Goal: Task Accomplishment & Management: Complete application form

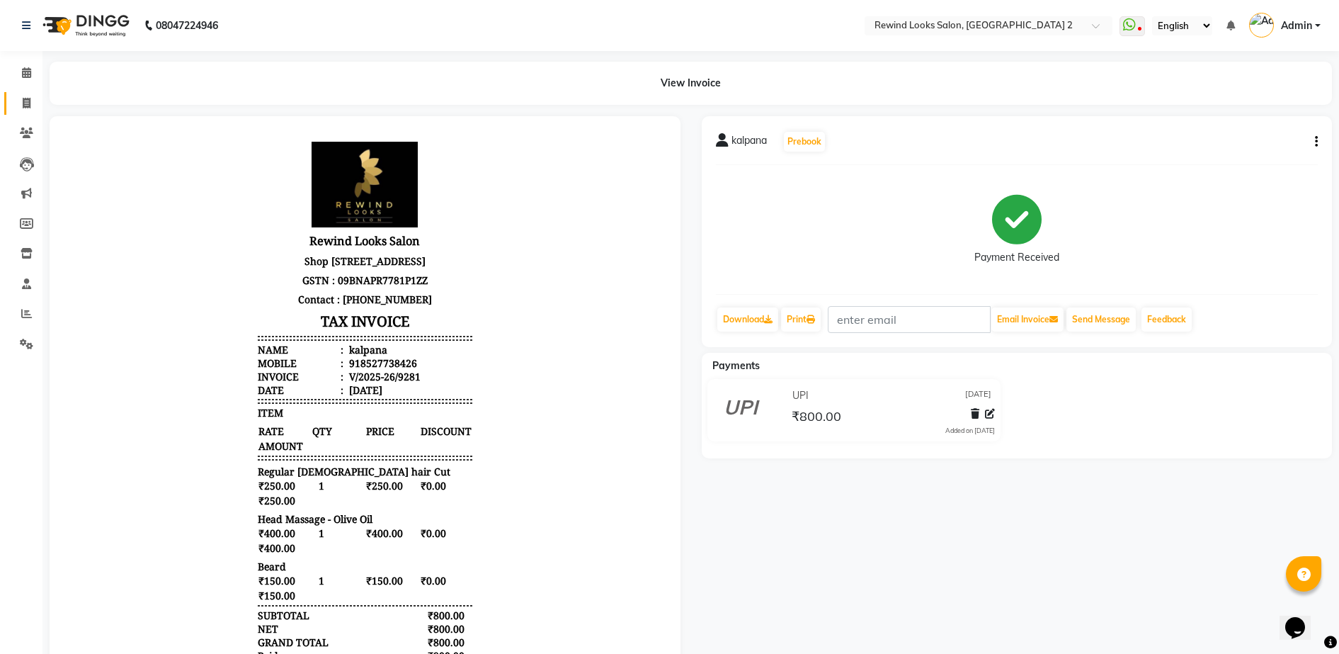
click at [26, 94] on link "Invoice" at bounding box center [21, 103] width 34 height 23
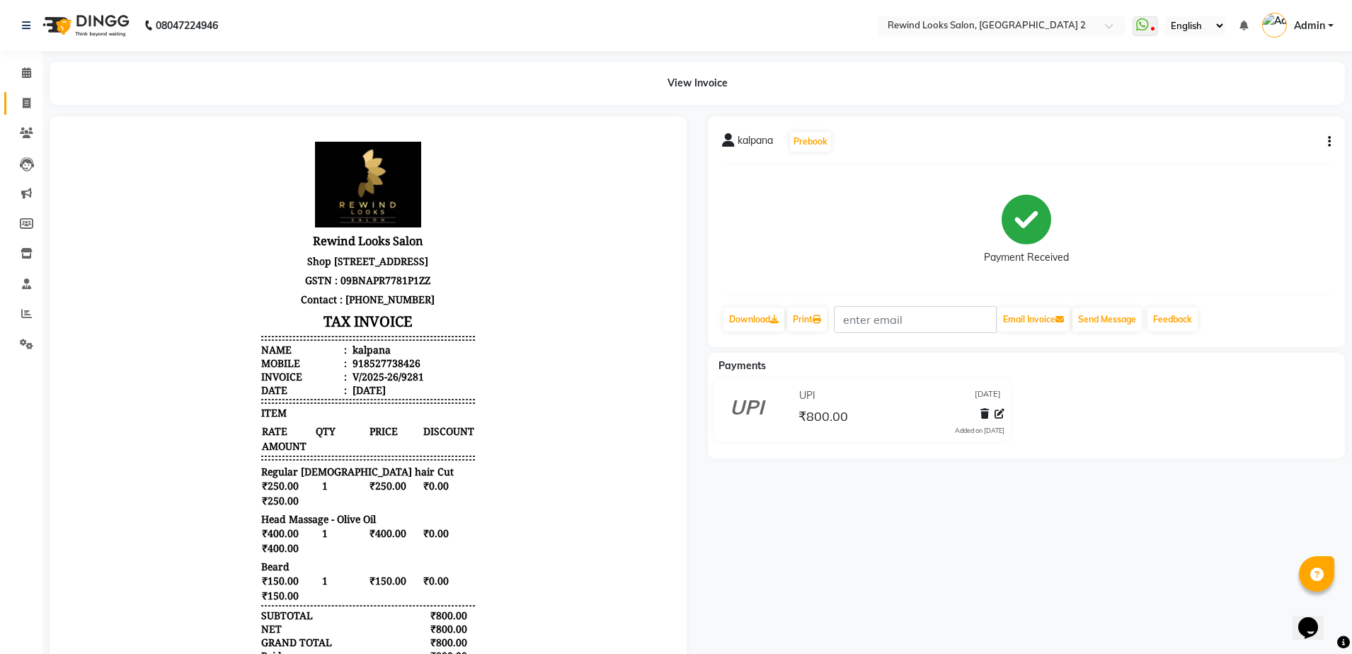
select select "4640"
select select "service"
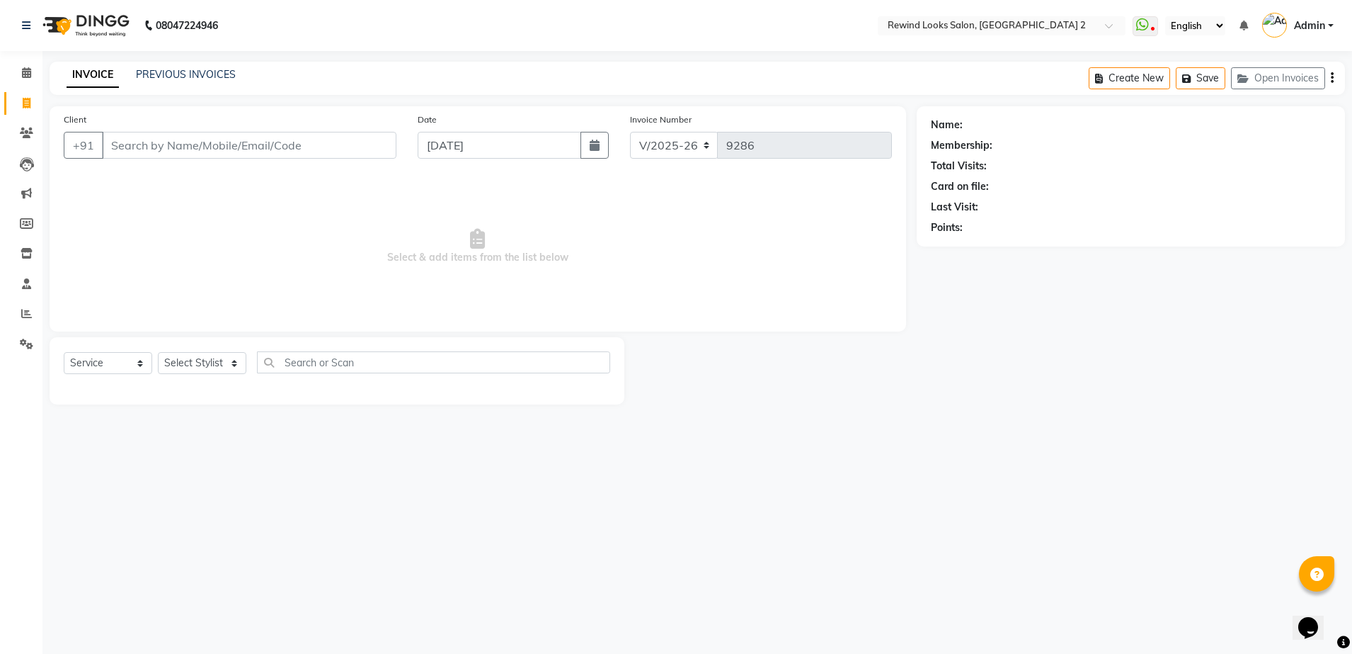
select select "27076"
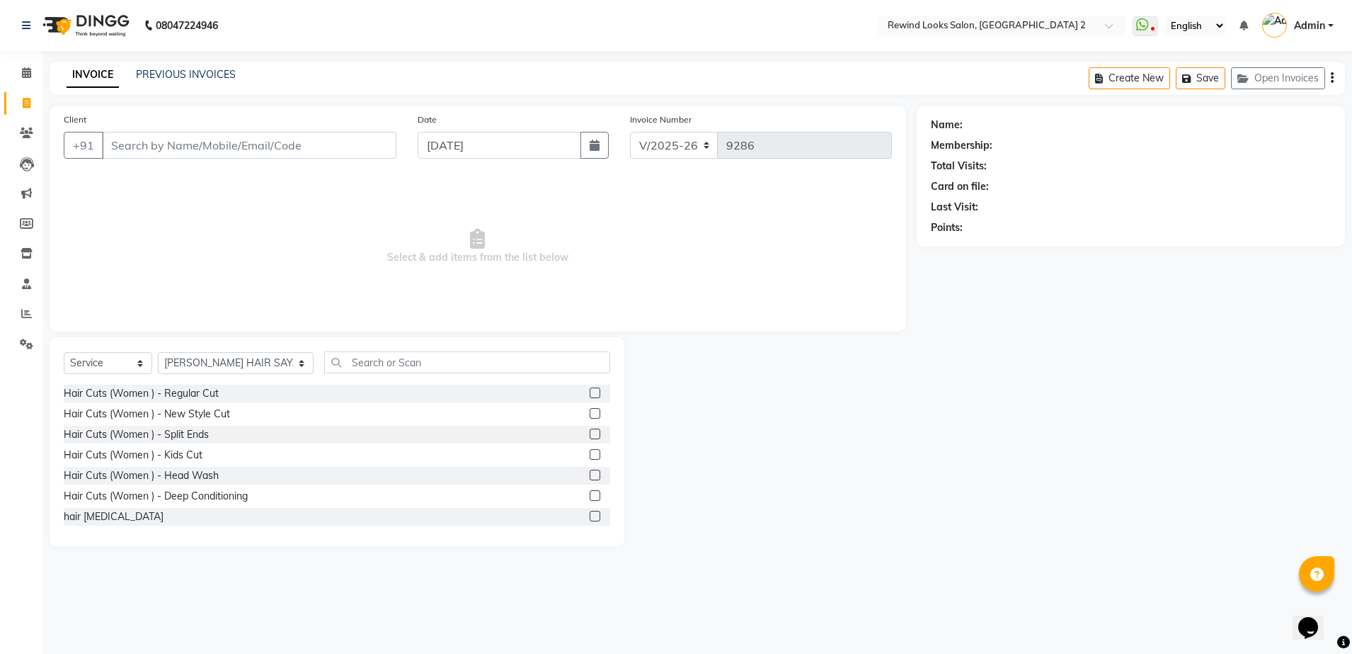
click at [151, 149] on input "Client" at bounding box center [249, 145] width 295 height 27
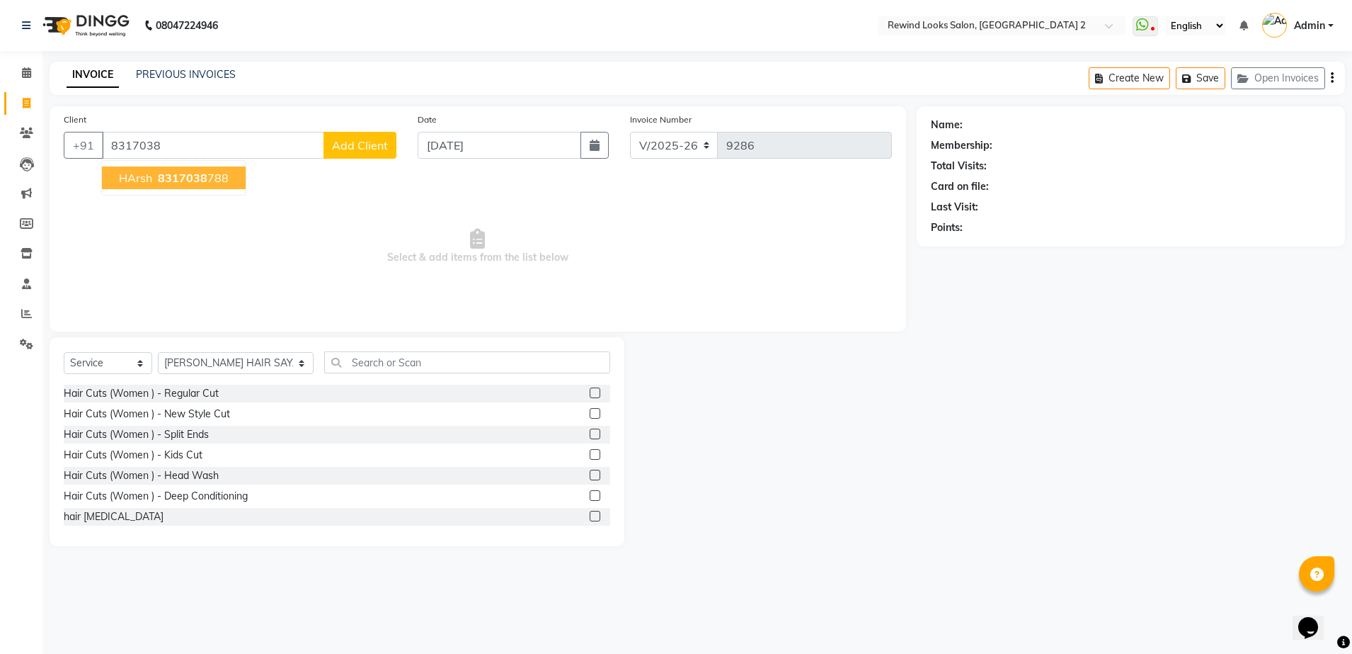
click at [183, 171] on span "8317038" at bounding box center [183, 178] width 50 height 14
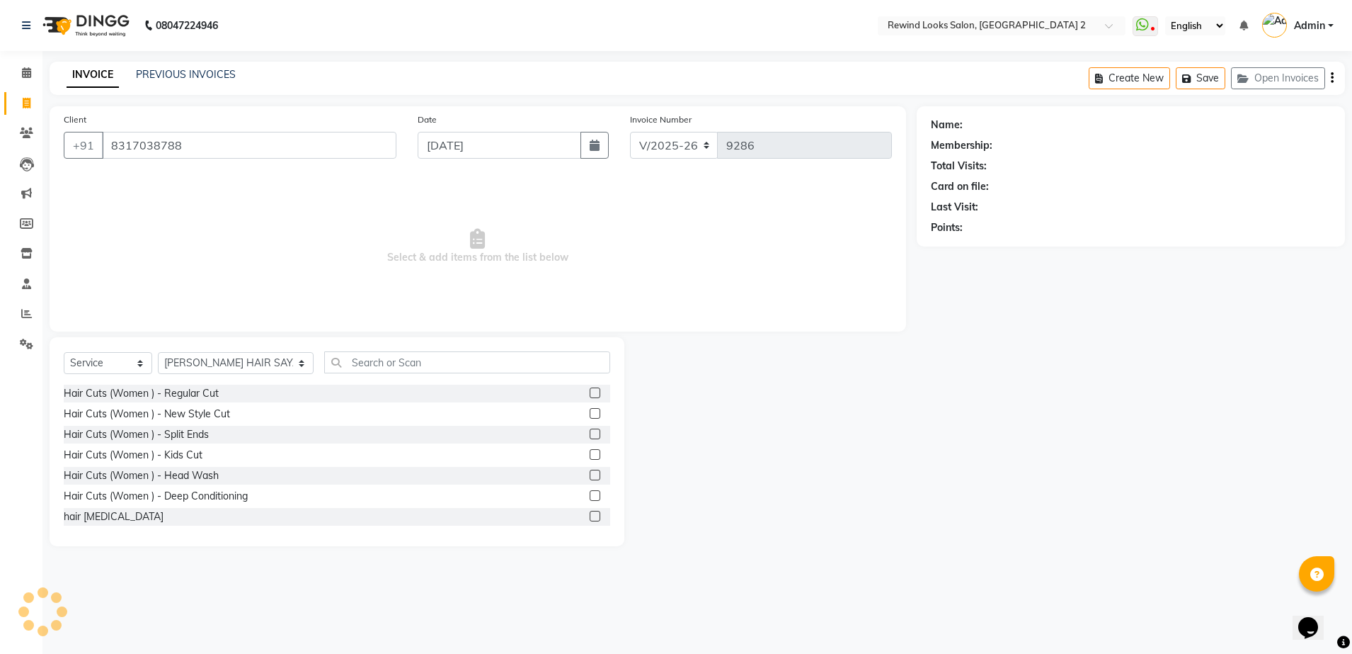
type input "8317038788"
click at [225, 354] on select "Select Stylist aayat ADMIN Alfad hair Casa [PERSON_NAME] ([DEMOGRAPHIC_DATA] HA…" at bounding box center [236, 363] width 156 height 22
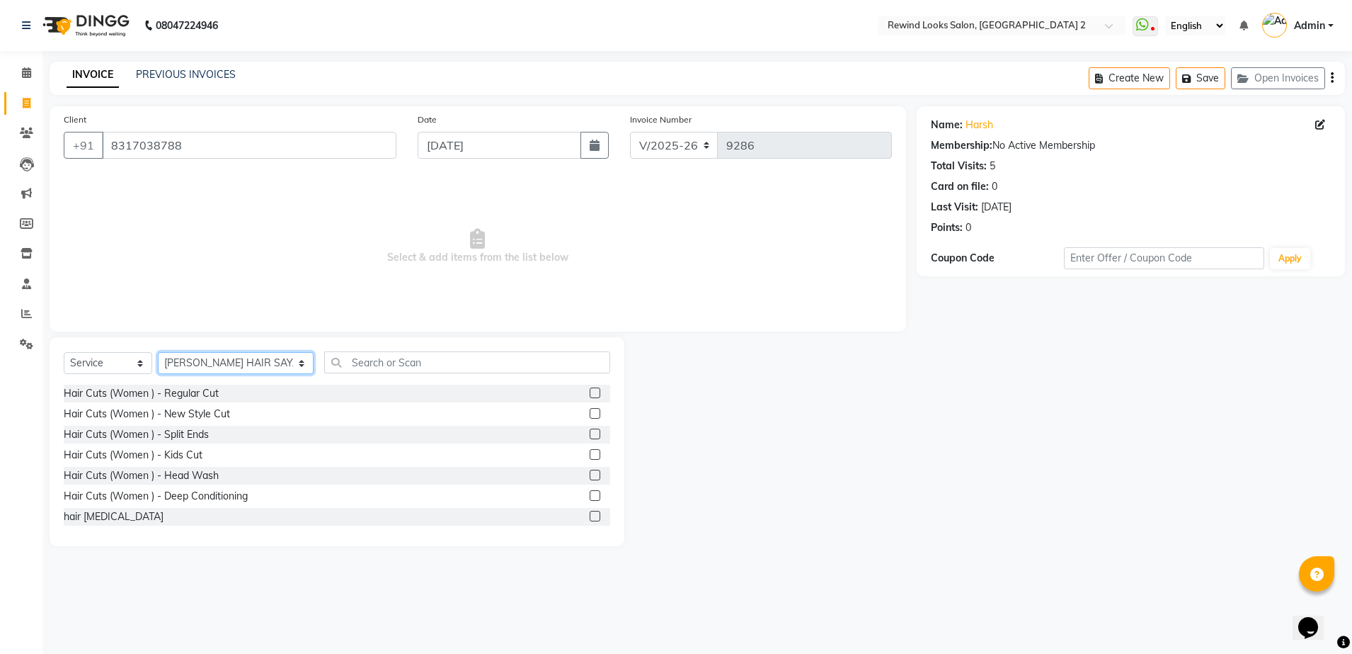
select select "47089"
click at [158, 352] on select "Select Stylist aayat ADMIN Alfad hair Casa [PERSON_NAME] ([DEMOGRAPHIC_DATA] HA…" at bounding box center [236, 363] width 156 height 22
click at [354, 362] on input "text" at bounding box center [467, 362] width 286 height 22
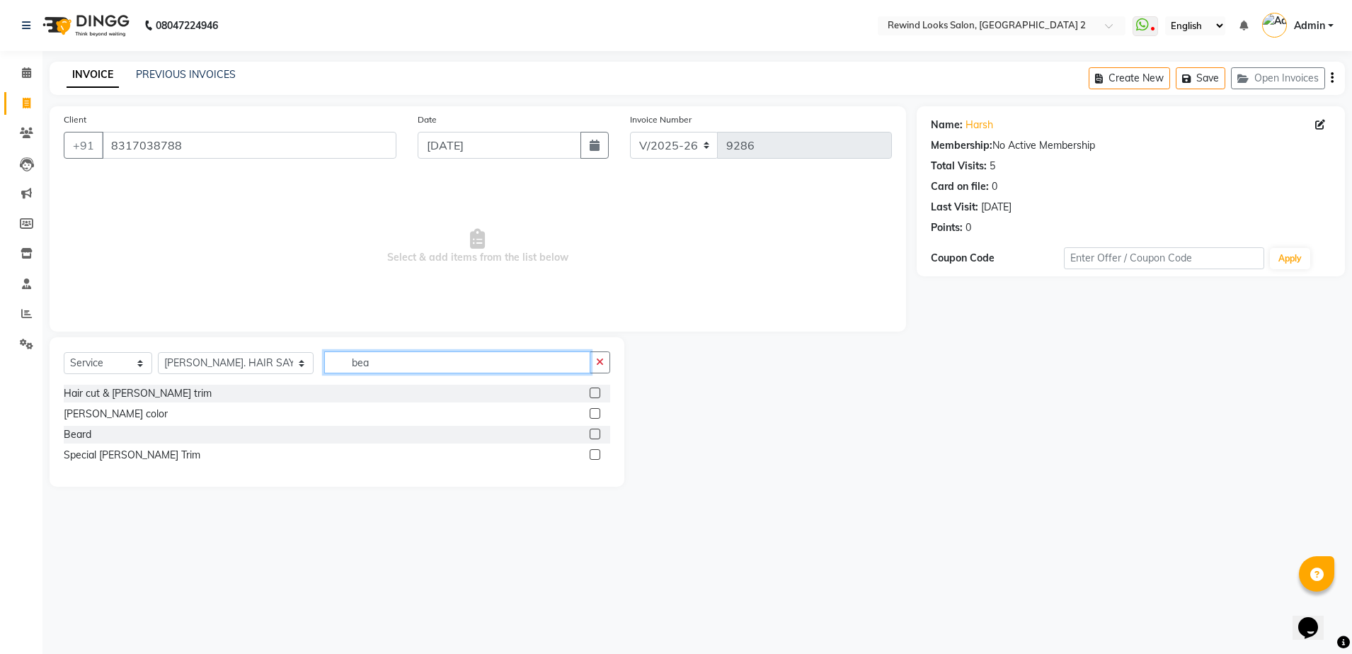
type input "bea"
click at [593, 392] on label at bounding box center [595, 392] width 11 height 11
click at [593, 392] on input "checkbox" at bounding box center [594, 393] width 9 height 9
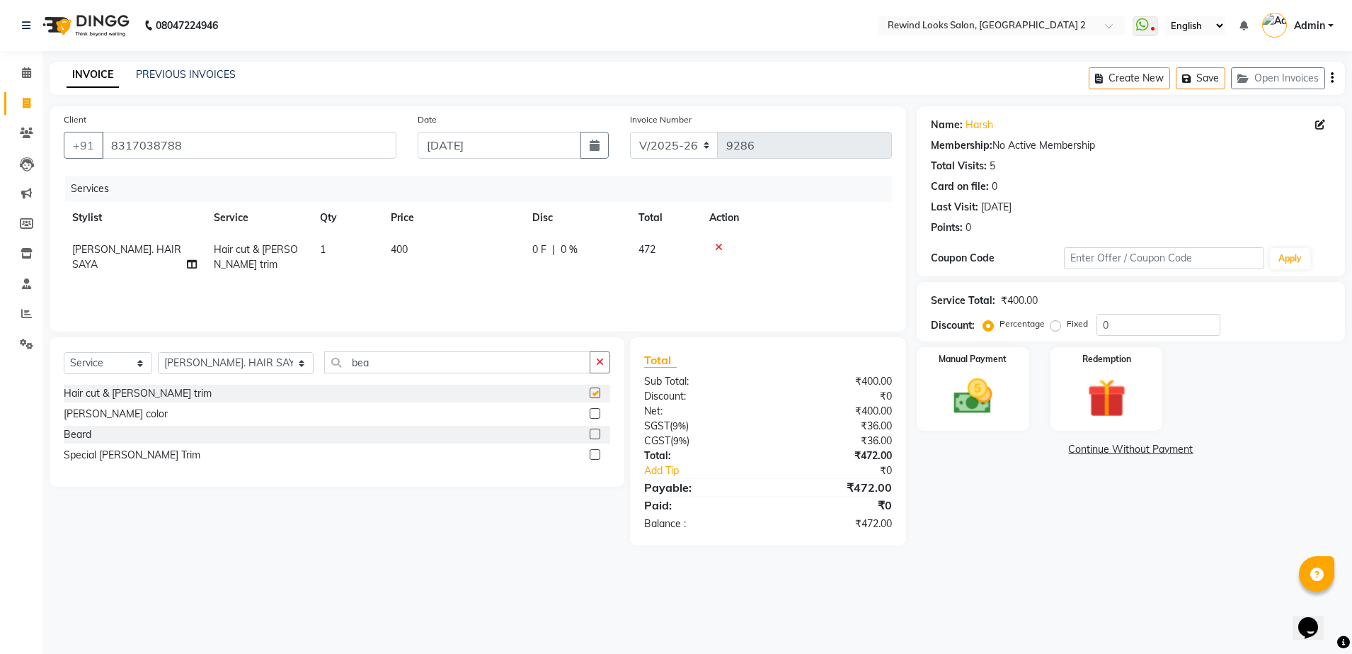
checkbox input "false"
click at [1330, 78] on div "Create New Save Open Invoices" at bounding box center [1217, 78] width 256 height 33
click at [1331, 78] on icon "button" at bounding box center [1332, 78] width 3 height 1
select select "27076"
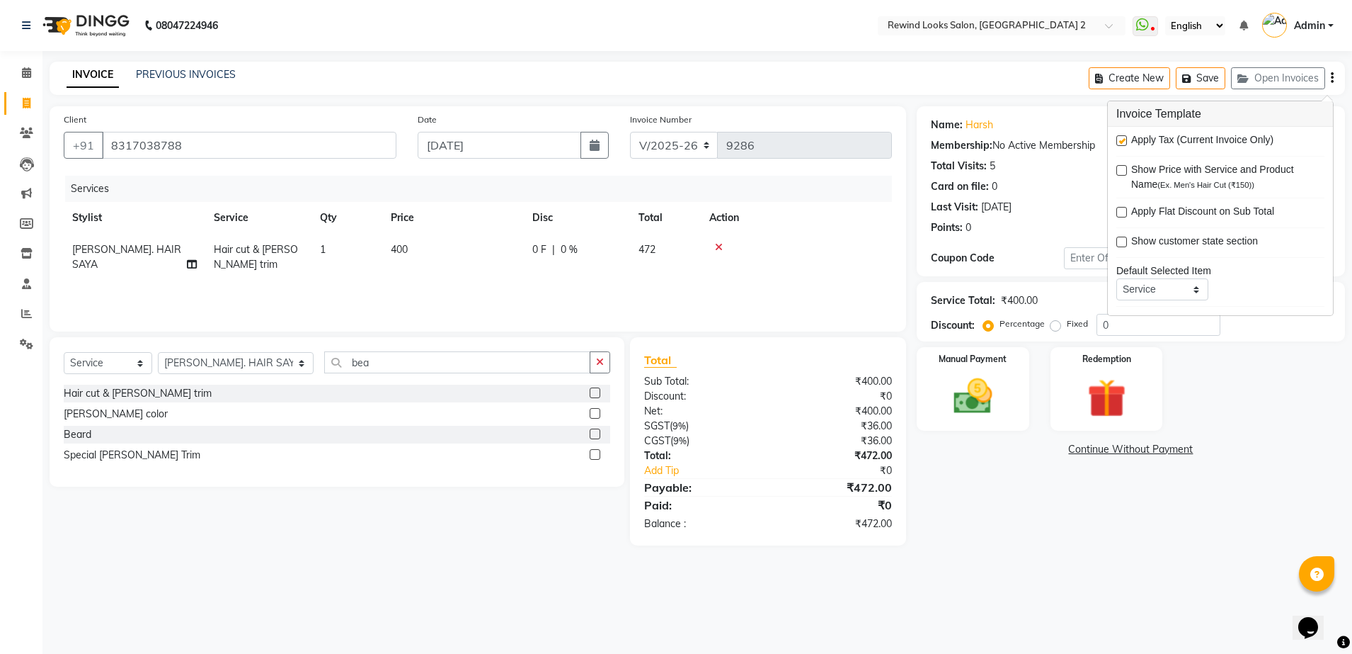
click at [1124, 138] on label at bounding box center [1122, 140] width 11 height 11
click at [1124, 138] on input "checkbox" at bounding box center [1121, 141] width 9 height 9
checkbox input "false"
click at [983, 392] on img at bounding box center [973, 396] width 66 height 47
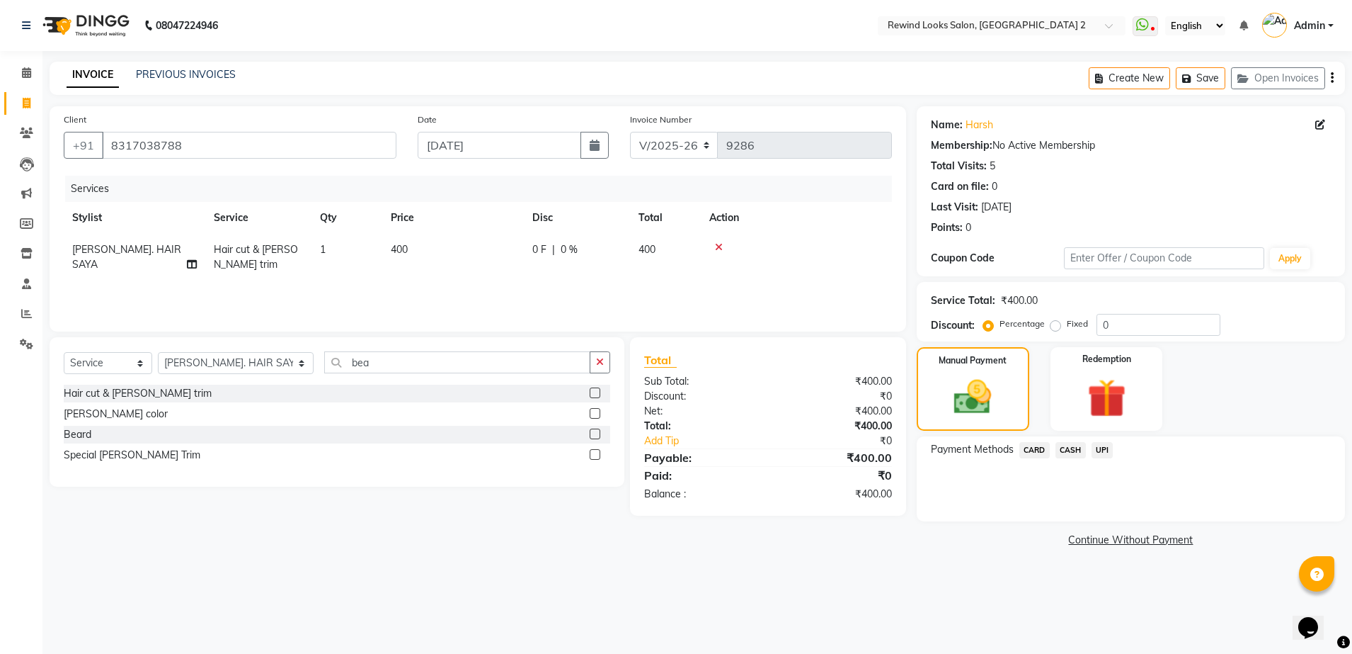
click at [1099, 448] on span "UPI" at bounding box center [1103, 450] width 22 height 16
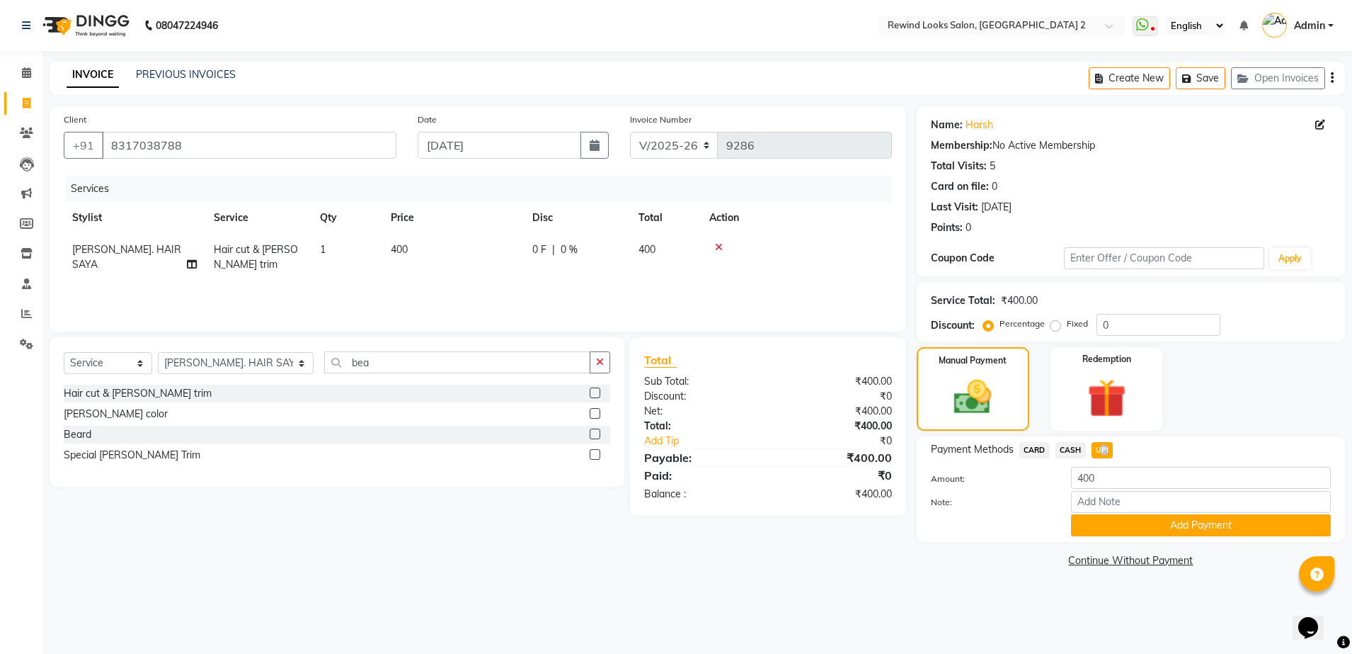
click at [1099, 448] on span "UPI" at bounding box center [1103, 450] width 22 height 16
click at [1109, 520] on button "Add Payment" at bounding box center [1201, 525] width 260 height 22
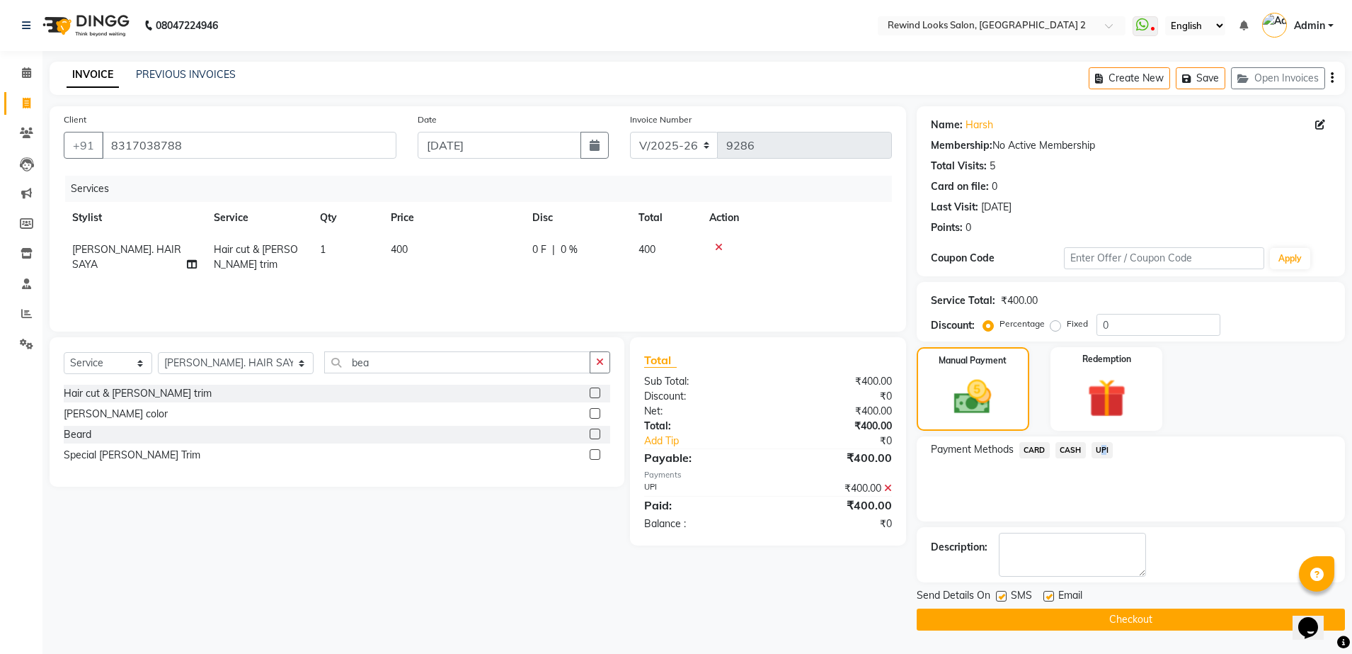
click at [1155, 615] on button "Checkout" at bounding box center [1131, 619] width 428 height 22
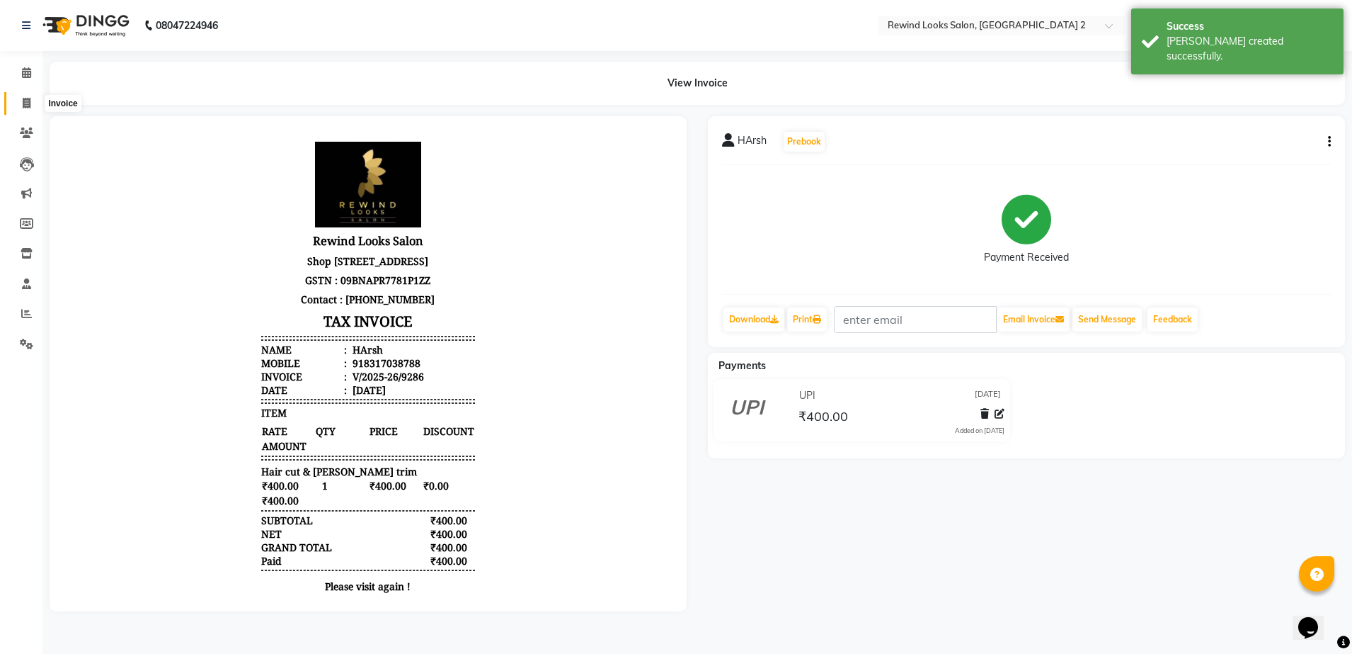
click at [35, 99] on span at bounding box center [26, 104] width 25 height 16
select select "service"
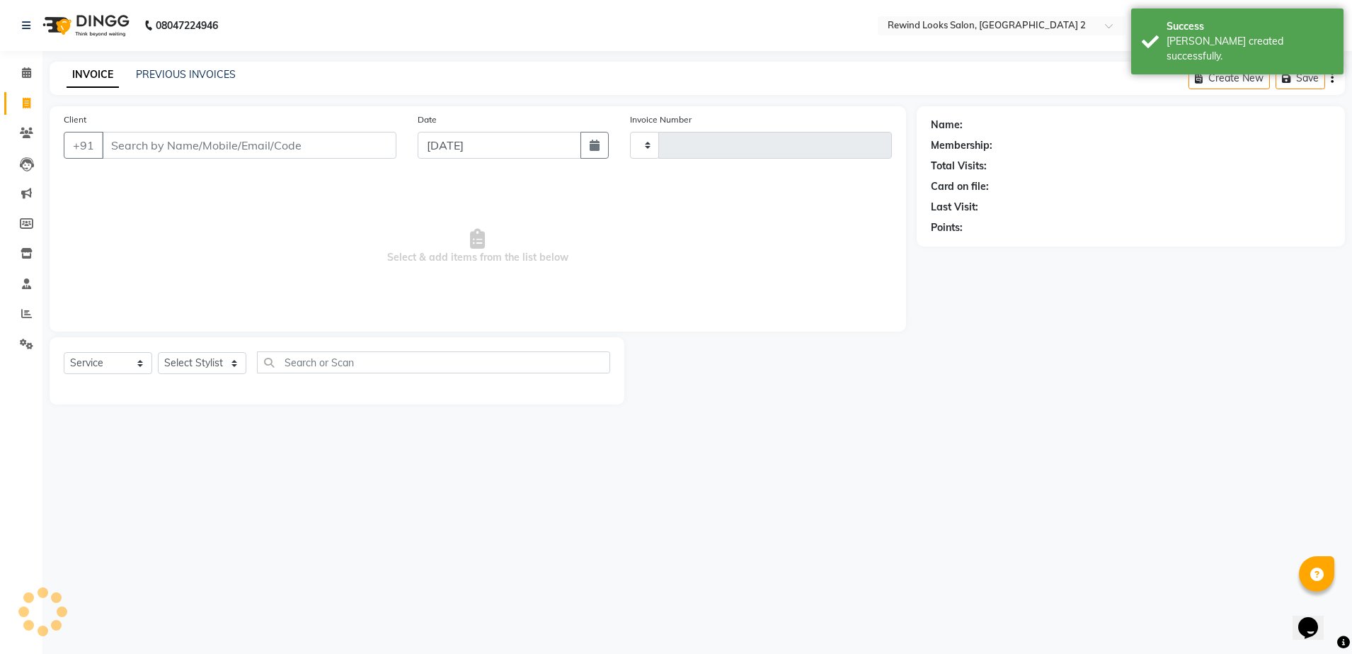
type input "9287"
select select "4640"
select select "27076"
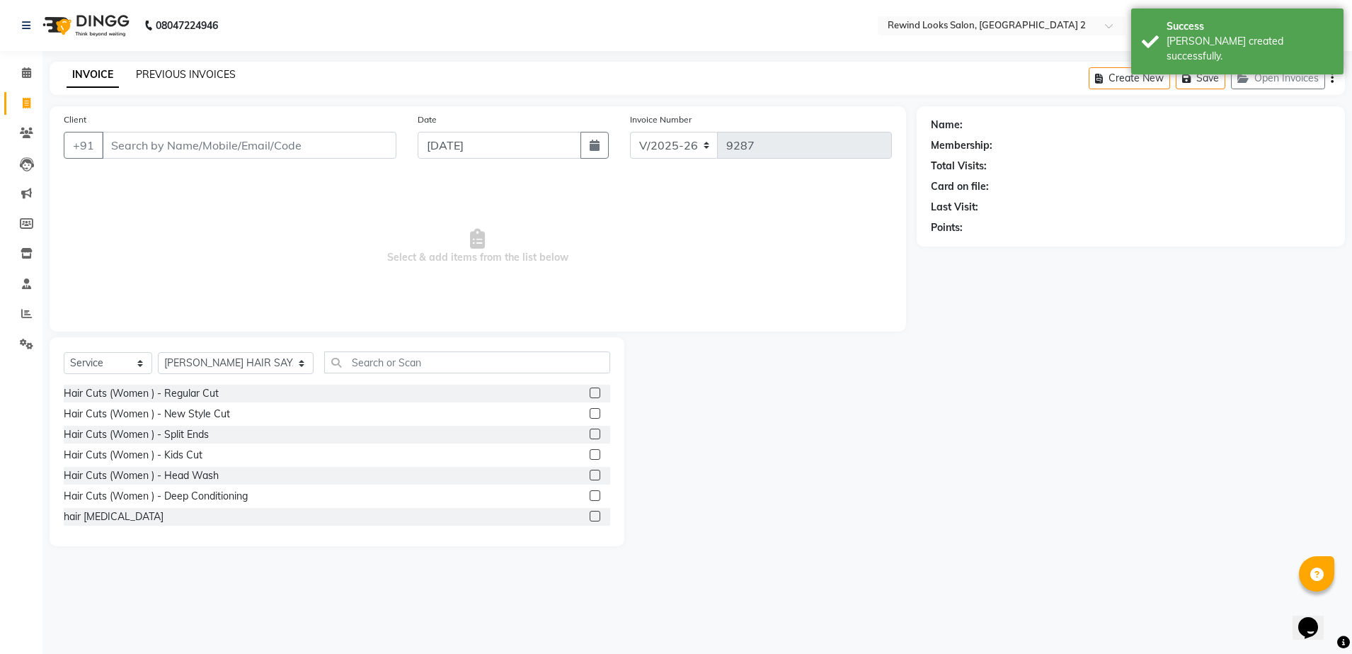
click at [159, 78] on link "PREVIOUS INVOICES" at bounding box center [186, 74] width 100 height 13
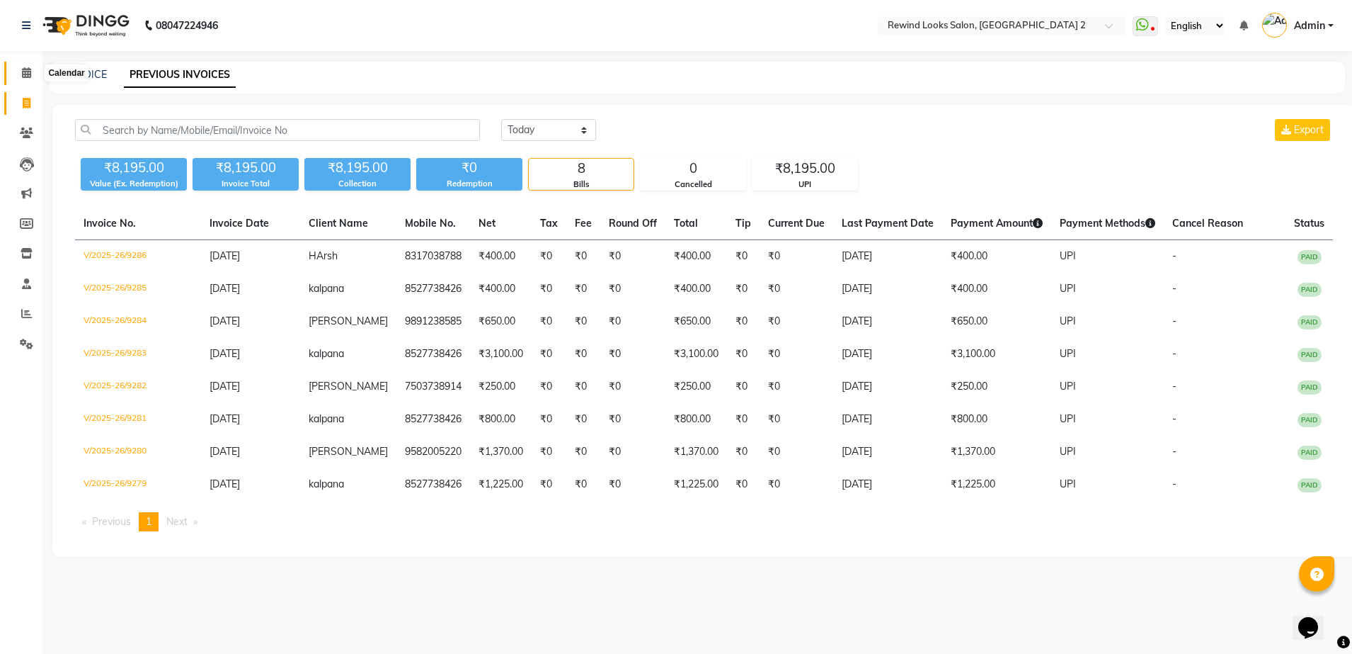
click at [25, 76] on icon at bounding box center [26, 72] width 9 height 11
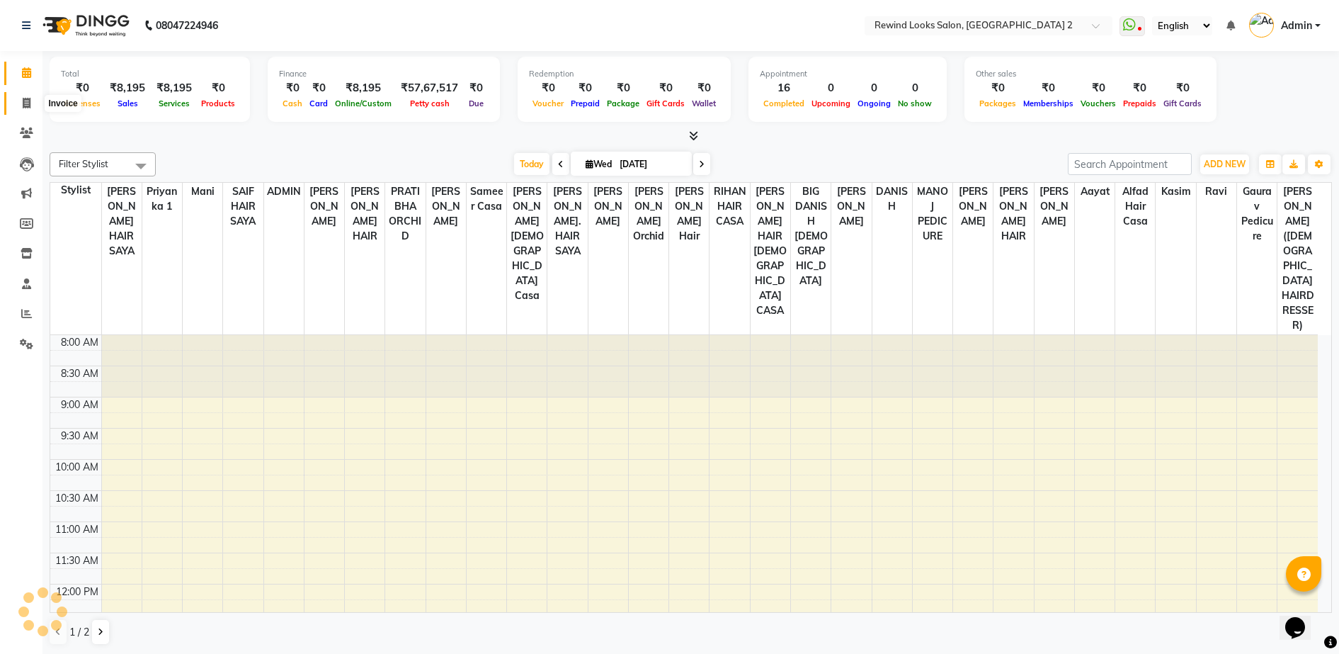
click at [26, 106] on icon at bounding box center [27, 103] width 8 height 11
select select "service"
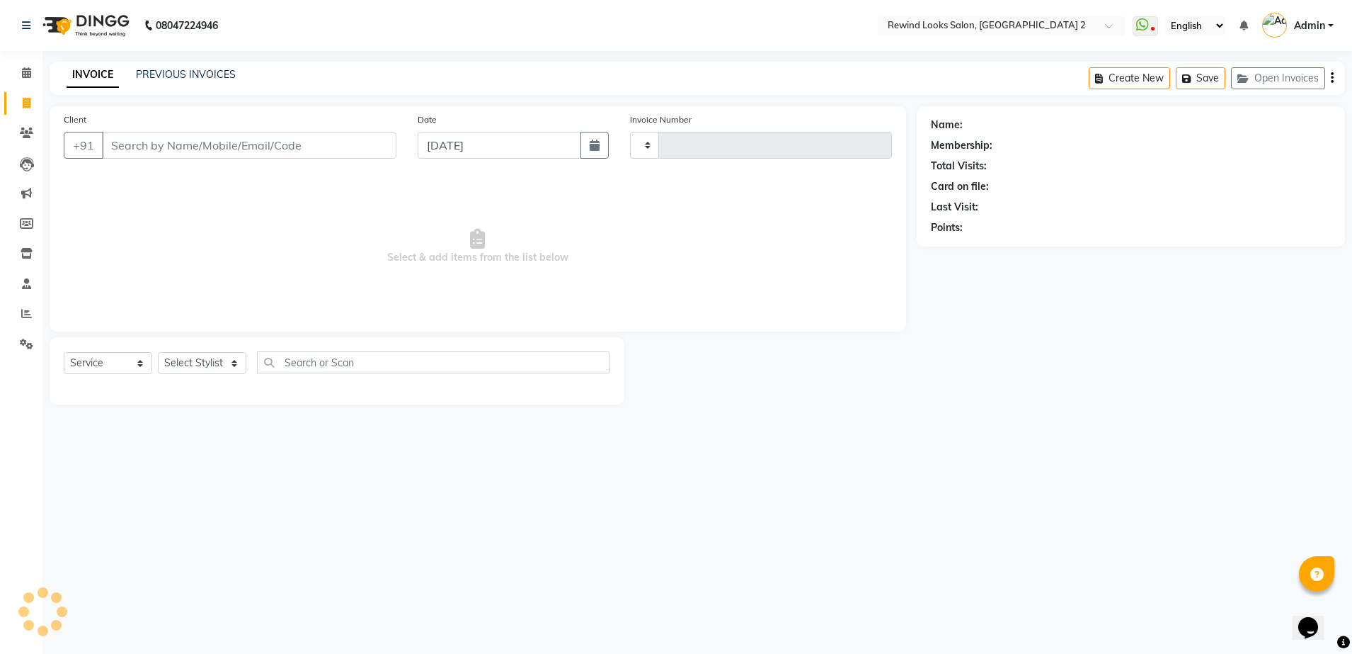
type input "9287"
select select "4640"
select select "27076"
